Goal: Complete application form: Complete application form

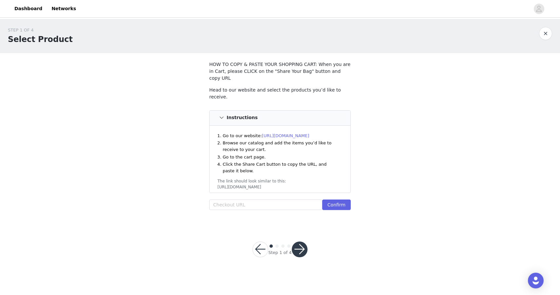
click at [253, 189] on div "Head to our website and select the products you’d like to receive. Instructions…" at bounding box center [280, 150] width 142 height 126
click at [252, 199] on input "text" at bounding box center [265, 204] width 113 height 10
paste input "[URL][DOMAIN_NAME]"
type input "[URL][DOMAIN_NAME]"
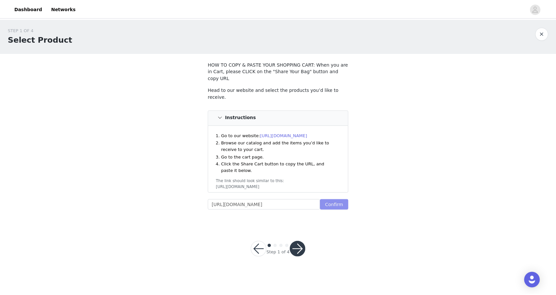
scroll to position [0, 0]
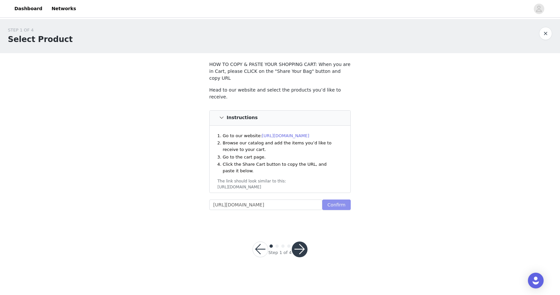
click at [340, 199] on button "Confirm" at bounding box center [336, 204] width 29 height 10
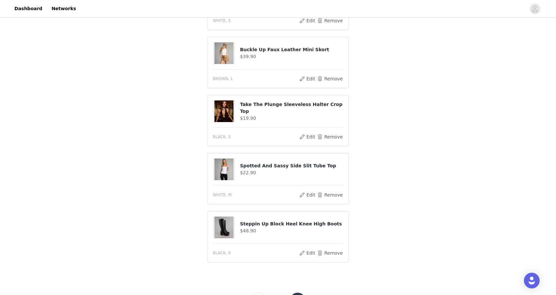
scroll to position [299, 0]
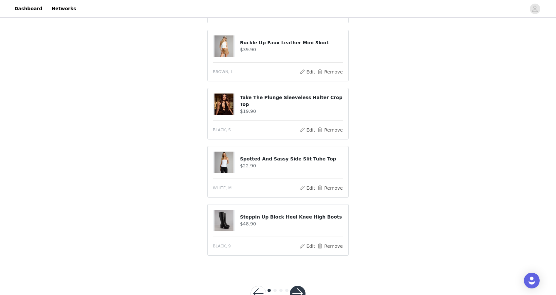
click at [297, 286] on button "button" at bounding box center [298, 293] width 16 height 16
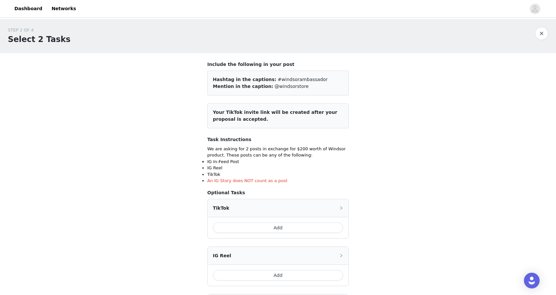
click at [293, 229] on button "Add" at bounding box center [278, 227] width 130 height 10
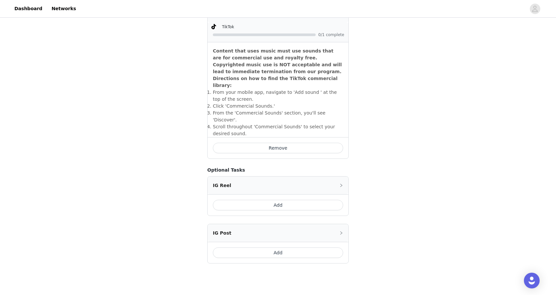
scroll to position [197, 0]
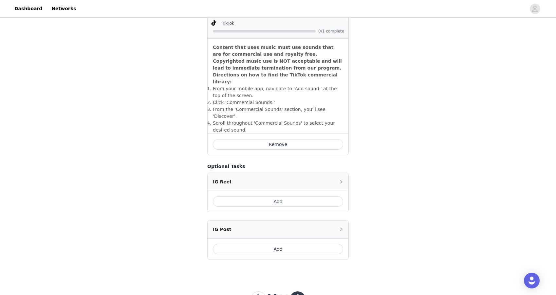
click at [274, 243] on button "Add" at bounding box center [278, 248] width 130 height 10
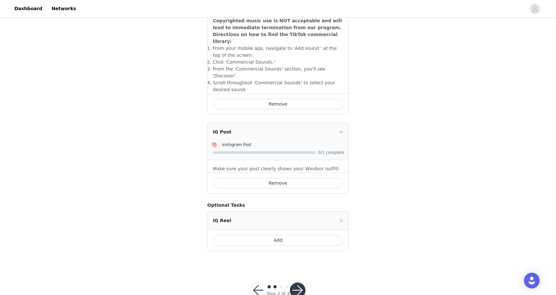
scroll to position [243, 0]
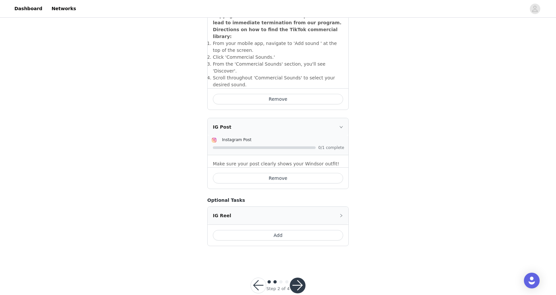
click at [303, 277] on button "button" at bounding box center [298, 285] width 16 height 16
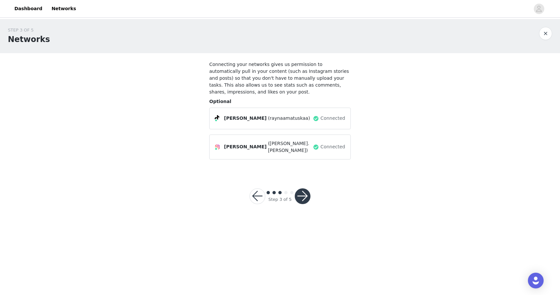
click at [307, 197] on button "button" at bounding box center [303, 196] width 16 height 16
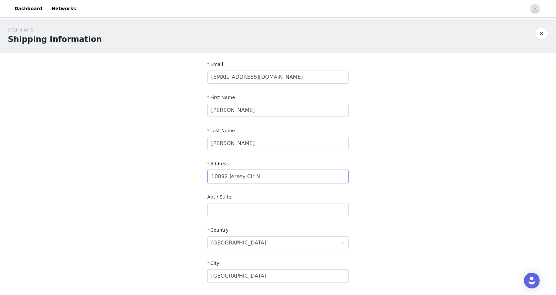
drag, startPoint x: 269, startPoint y: 179, endPoint x: 205, endPoint y: 177, distance: 63.9
click at [205, 177] on section "Email [EMAIL_ADDRESS][DOMAIN_NAME] First Name [PERSON_NAME] Last Name [PERSON_N…" at bounding box center [278, 226] width 157 height 347
type input "[STREET_ADDRESS]"
drag, startPoint x: 252, startPoint y: 278, endPoint x: 189, endPoint y: 272, distance: 63.2
click at [189, 272] on div "STEP 4 OF 5 Shipping Information Email [EMAIL_ADDRESS][DOMAIN_NAME] First Name …" at bounding box center [278, 209] width 556 height 381
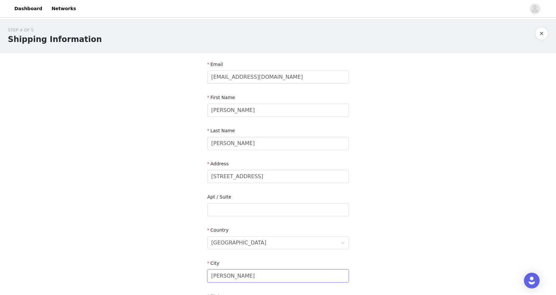
type input "[PERSON_NAME]"
click at [381, 245] on div "STEP 4 OF 5 Shipping Information Email [EMAIL_ADDRESS][DOMAIN_NAME] First Name …" at bounding box center [278, 209] width 556 height 381
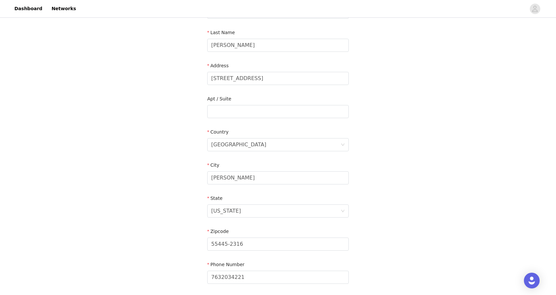
scroll to position [103, 0]
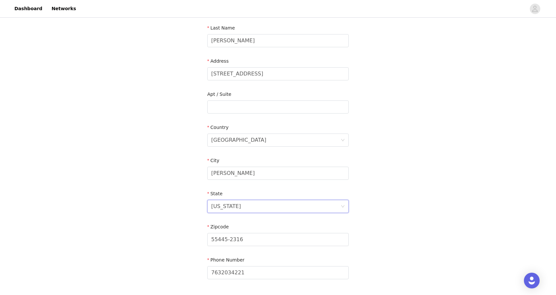
drag, startPoint x: 270, startPoint y: 210, endPoint x: 237, endPoint y: 209, distance: 32.8
click at [237, 209] on div "[US_STATE]" at bounding box center [275, 206] width 129 height 12
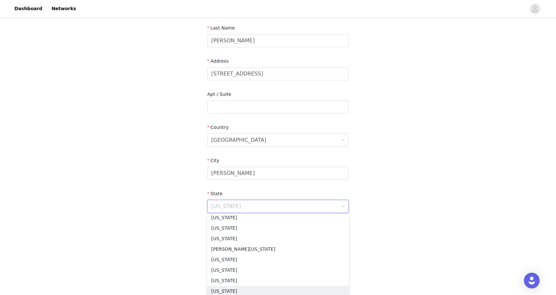
click at [237, 209] on input at bounding box center [275, 206] width 129 height 12
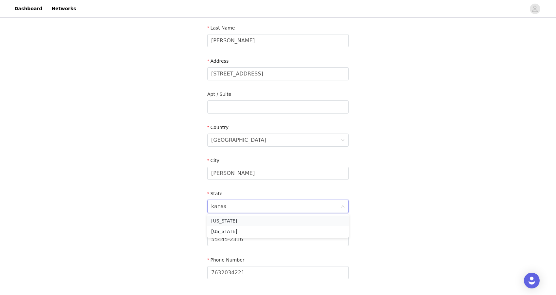
type input "[US_STATE]"
click at [238, 233] on li "[US_STATE]" at bounding box center [278, 231] width 142 height 10
drag, startPoint x: 252, startPoint y: 238, endPoint x: 206, endPoint y: 239, distance: 45.9
click at [206, 239] on section "Email [EMAIL_ADDRESS][DOMAIN_NAME] First Name [PERSON_NAME] Last Name [PERSON_N…" at bounding box center [278, 124] width 157 height 347
type input "66044"
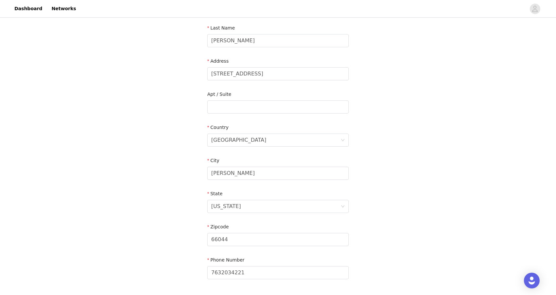
click at [467, 209] on div "STEP 4 OF 5 Shipping Information Email [EMAIL_ADDRESS][DOMAIN_NAME] First Name …" at bounding box center [278, 106] width 556 height 381
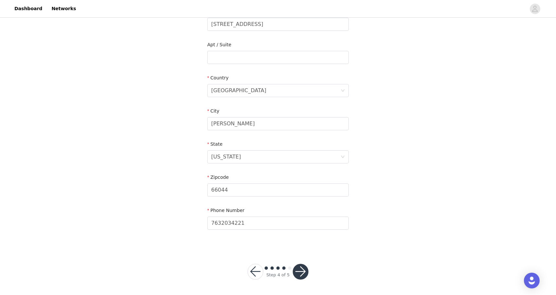
click at [302, 270] on button "button" at bounding box center [301, 271] width 16 height 16
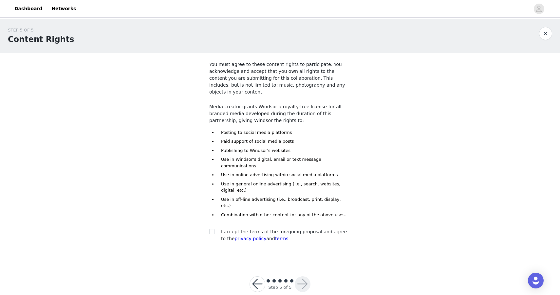
click at [295, 228] on div "I accept the terms of the foregoing proposal and agree to the privacy policy an…" at bounding box center [286, 235] width 130 height 14
click at [294, 228] on div "I accept the terms of the foregoing proposal and agree to the privacy policy an…" at bounding box center [286, 235] width 130 height 14
click at [285, 229] on span "I accept the terms of the foregoing proposal and agree to the privacy policy an…" at bounding box center [284, 235] width 126 height 12
click at [214, 229] on input "checkbox" at bounding box center [211, 231] width 5 height 5
checkbox input "true"
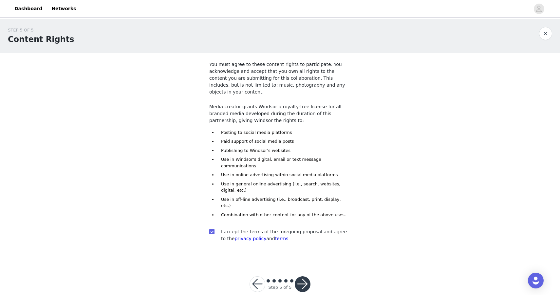
click at [299, 276] on button "button" at bounding box center [303, 284] width 16 height 16
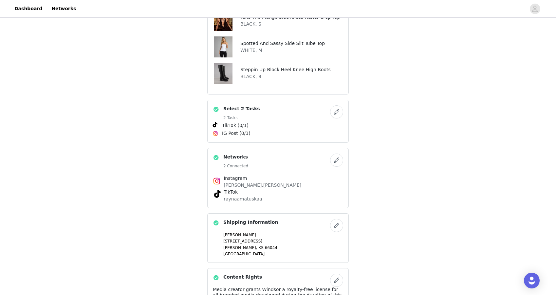
scroll to position [388, 0]
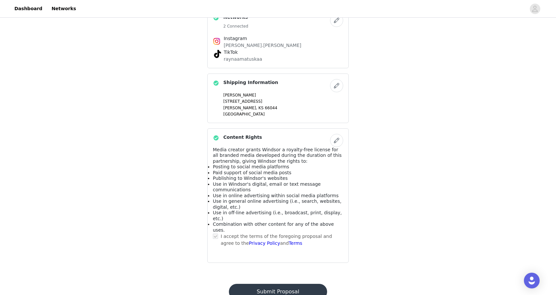
click at [298, 283] on button "Submit Proposal" at bounding box center [278, 291] width 98 height 16
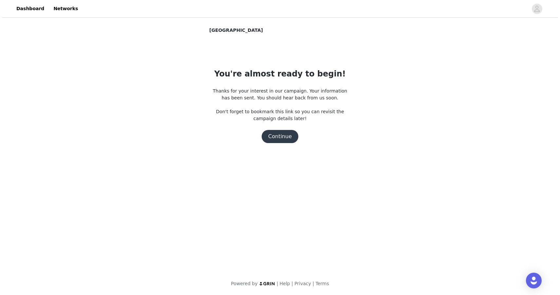
scroll to position [0, 0]
click at [286, 139] on button "Continue" at bounding box center [280, 136] width 37 height 13
